Goal: Information Seeking & Learning: Learn about a topic

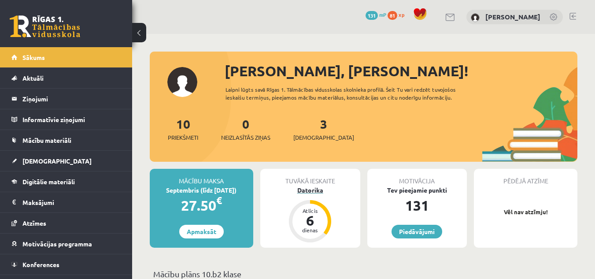
click at [306, 190] on div "Datorika" at bounding box center [310, 189] width 100 height 9
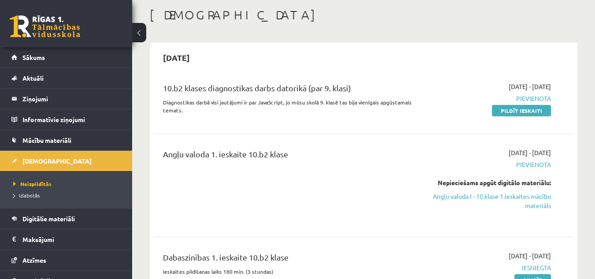
scroll to position [88, 0]
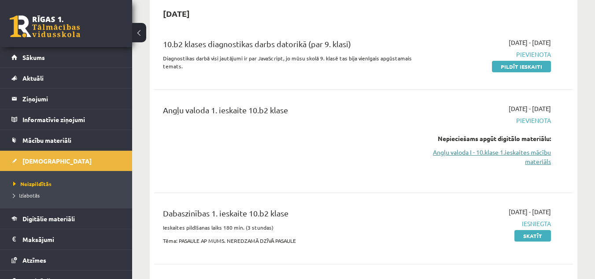
click at [463, 150] on link "Angļu valoda I - 10.klase 1.ieskaites mācību materiāls" at bounding box center [490, 157] width 121 height 18
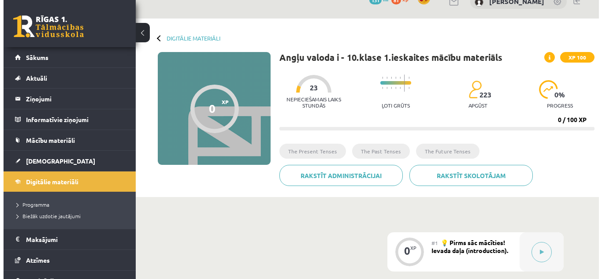
scroll to position [103, 0]
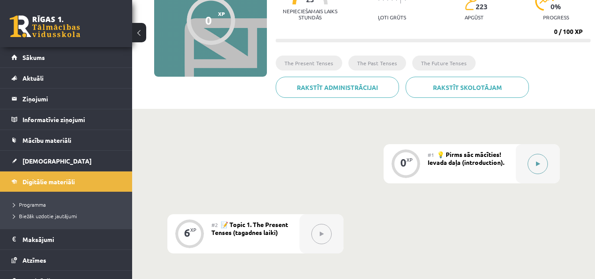
click at [537, 163] on icon at bounding box center [538, 163] width 4 height 5
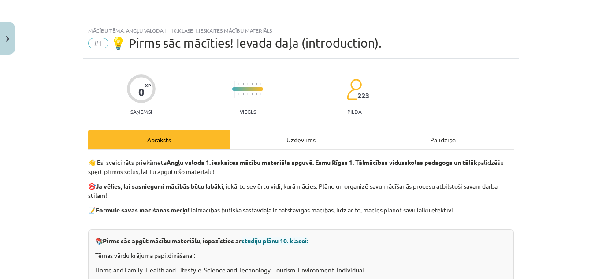
scroll to position [44, 0]
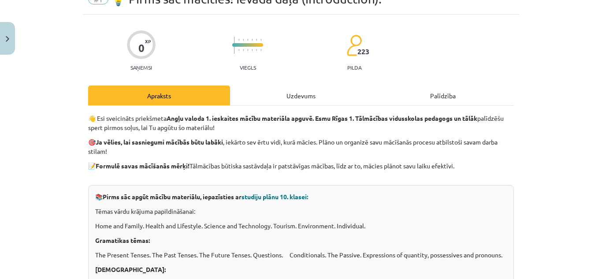
click at [281, 196] on span "studiju plānu 10. klasei:" at bounding box center [274, 196] width 66 height 8
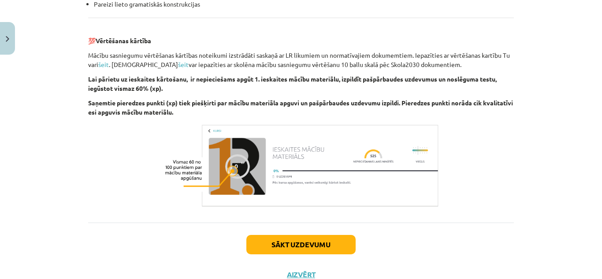
scroll to position [1046, 0]
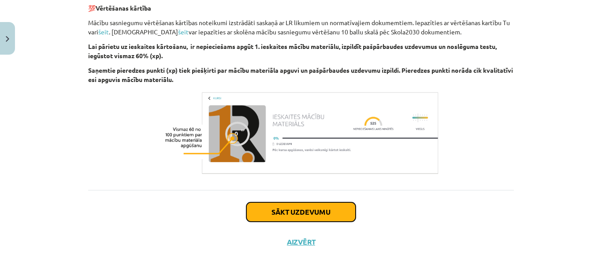
click at [267, 208] on button "Sākt uzdevumu" at bounding box center [300, 211] width 109 height 19
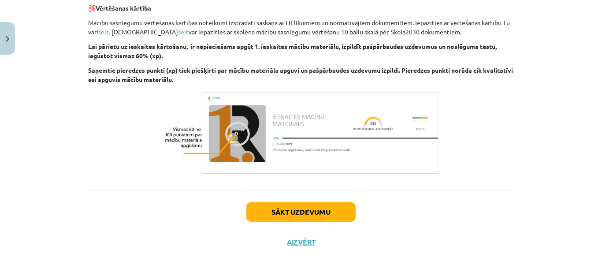
scroll to position [22, 0]
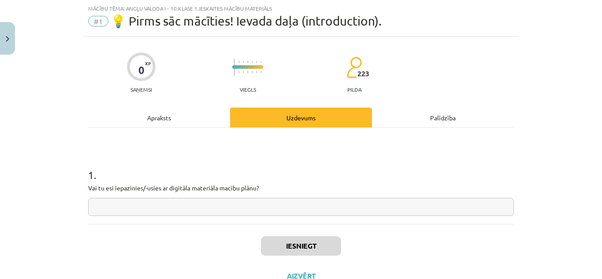
click at [115, 205] on input "text" at bounding box center [300, 207] width 425 height 18
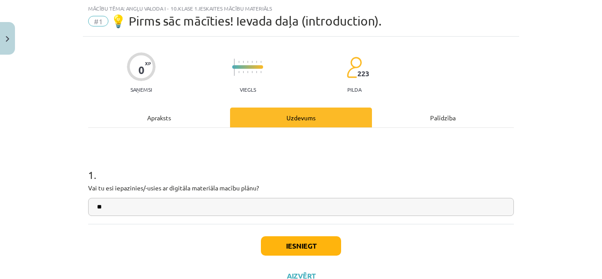
type input "**"
click at [333, 197] on div "1 . Vai tu esi iepazinies/-usies ar digitāla materiāla macību plānu? **" at bounding box center [300, 184] width 425 height 63
click at [314, 242] on button "Iesniegt" at bounding box center [301, 245] width 80 height 19
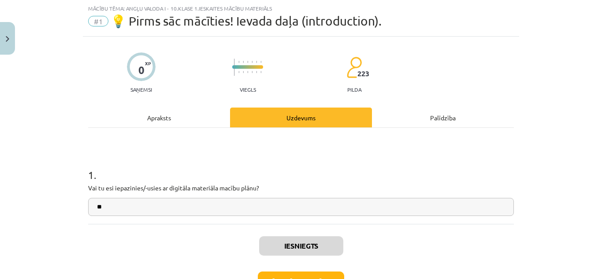
scroll to position [84, 0]
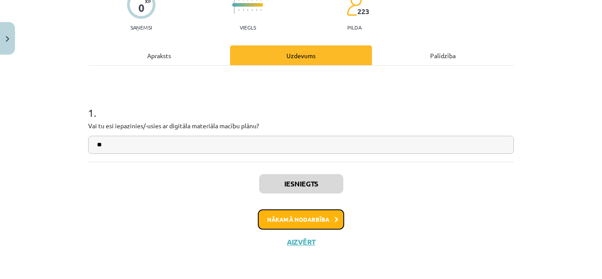
click at [279, 221] on button "Nākamā nodarbība" at bounding box center [301, 219] width 86 height 20
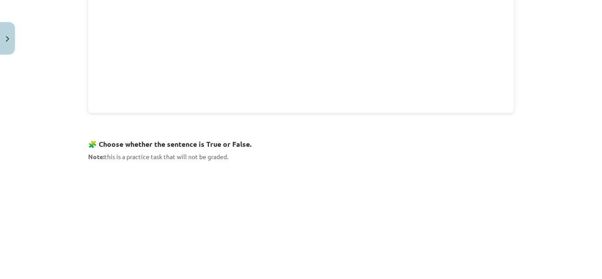
scroll to position [611, 0]
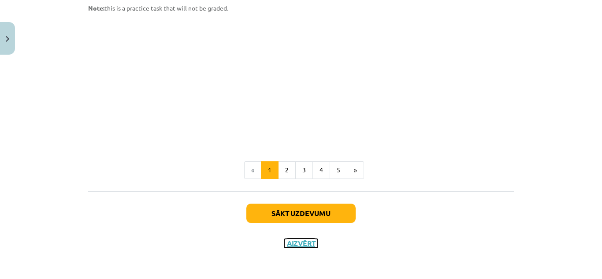
click at [291, 242] on button "Aizvērt" at bounding box center [300, 243] width 33 height 9
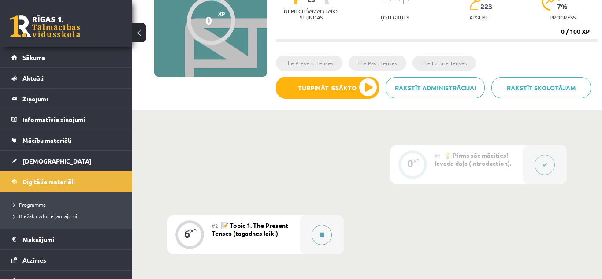
scroll to position [192, 0]
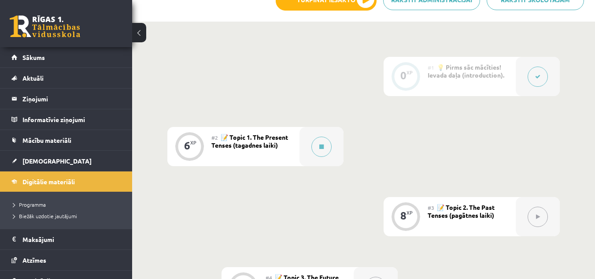
click at [467, 67] on span "💡 Pirms sāc mācīties! Ievada daļa (introduction)." at bounding box center [466, 71] width 77 height 16
click at [468, 80] on div "#1 💡 Pirms sāc mācīties! Ievada daļa (introduction)." at bounding box center [472, 76] width 88 height 39
click at [532, 71] on button at bounding box center [538, 76] width 20 height 20
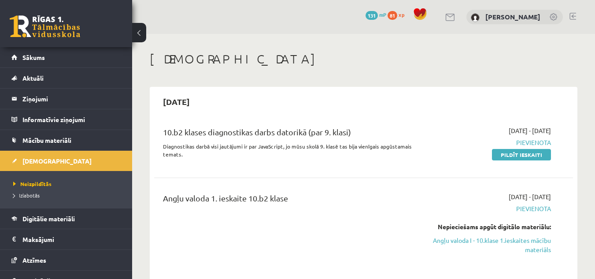
scroll to position [88, 0]
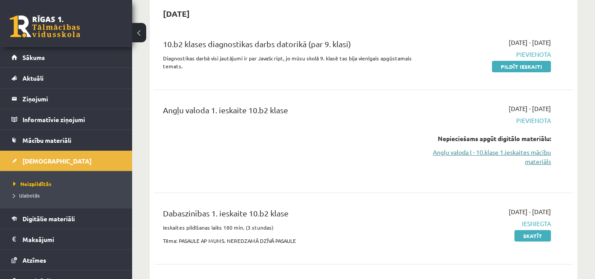
click at [524, 152] on link "Angļu valoda I - 10.klase 1.ieskaites mācību materiāls" at bounding box center [490, 157] width 121 height 18
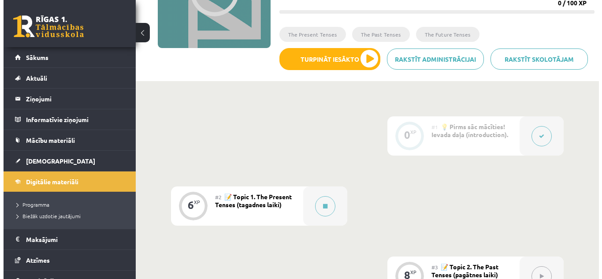
scroll to position [176, 0]
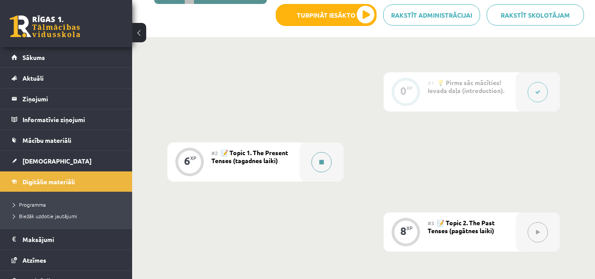
click at [324, 161] on icon at bounding box center [321, 161] width 4 height 5
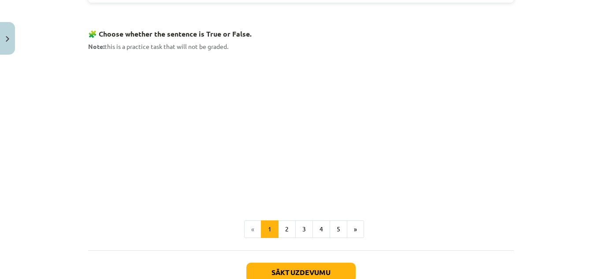
scroll to position [616, 0]
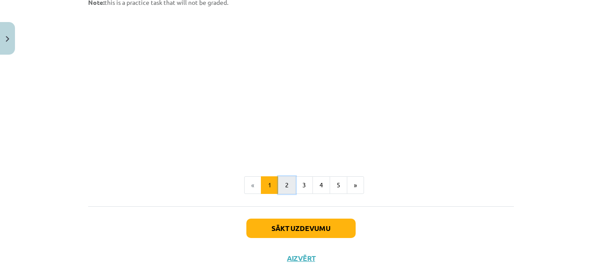
click at [281, 184] on button "2" at bounding box center [287, 185] width 18 height 18
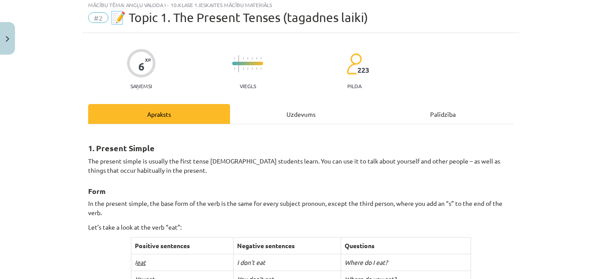
scroll to position [0, 0]
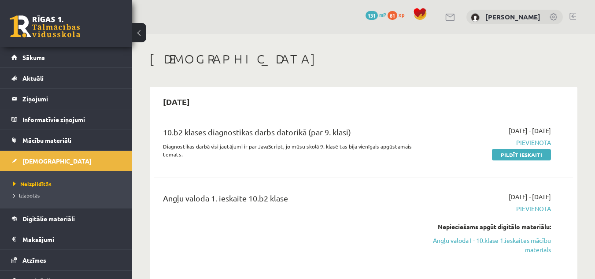
click at [575, 15] on link at bounding box center [572, 16] width 7 height 7
